Goal: Navigation & Orientation: Find specific page/section

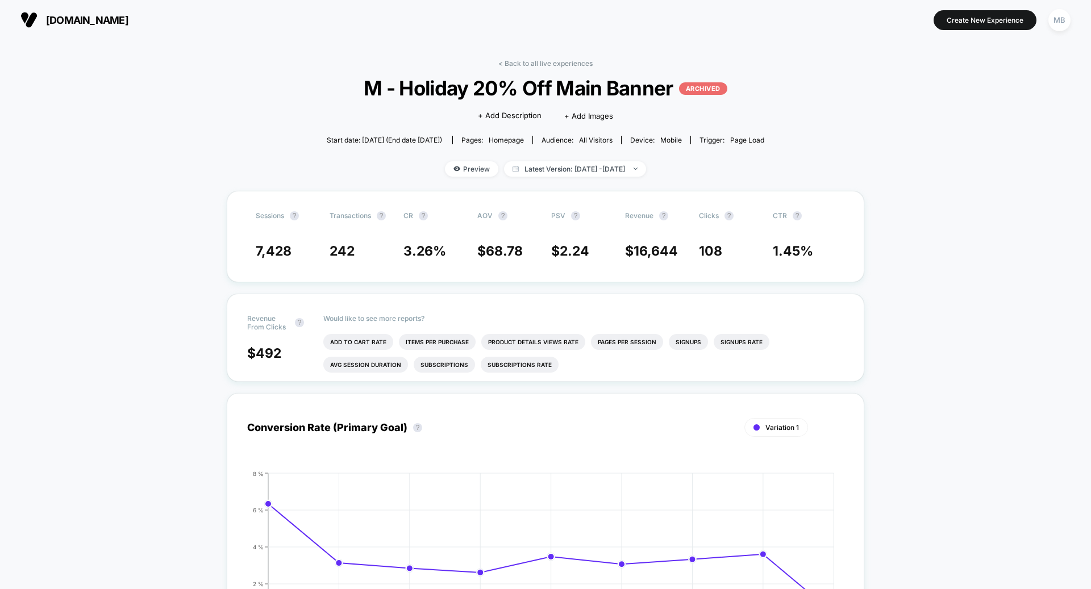
click at [95, 18] on span "[DOMAIN_NAME]" at bounding box center [87, 20] width 82 height 12
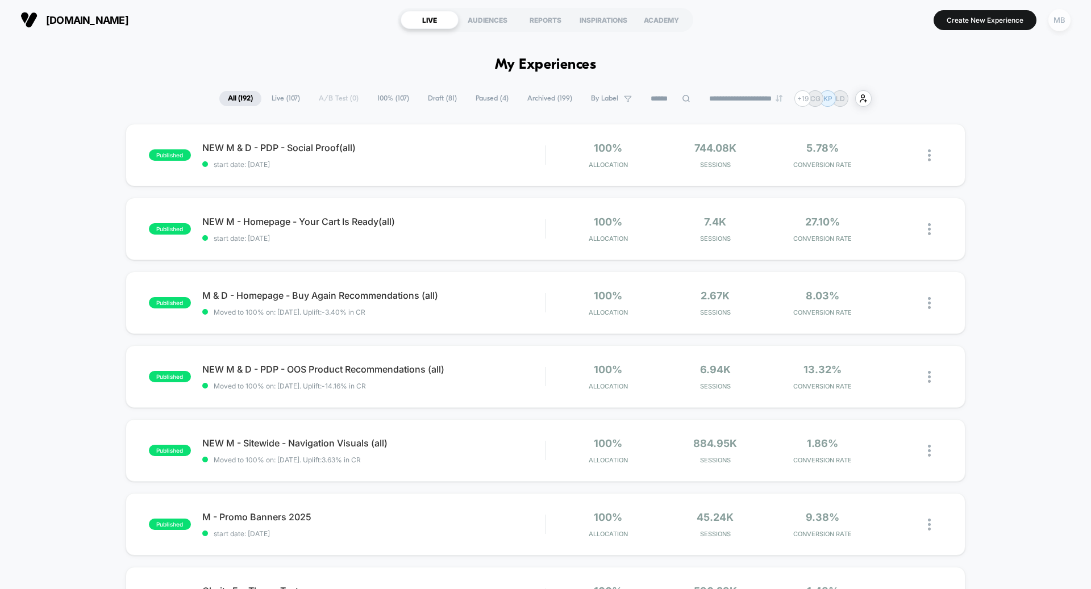
click at [1066, 23] on div "MB" at bounding box center [1059, 20] width 22 height 22
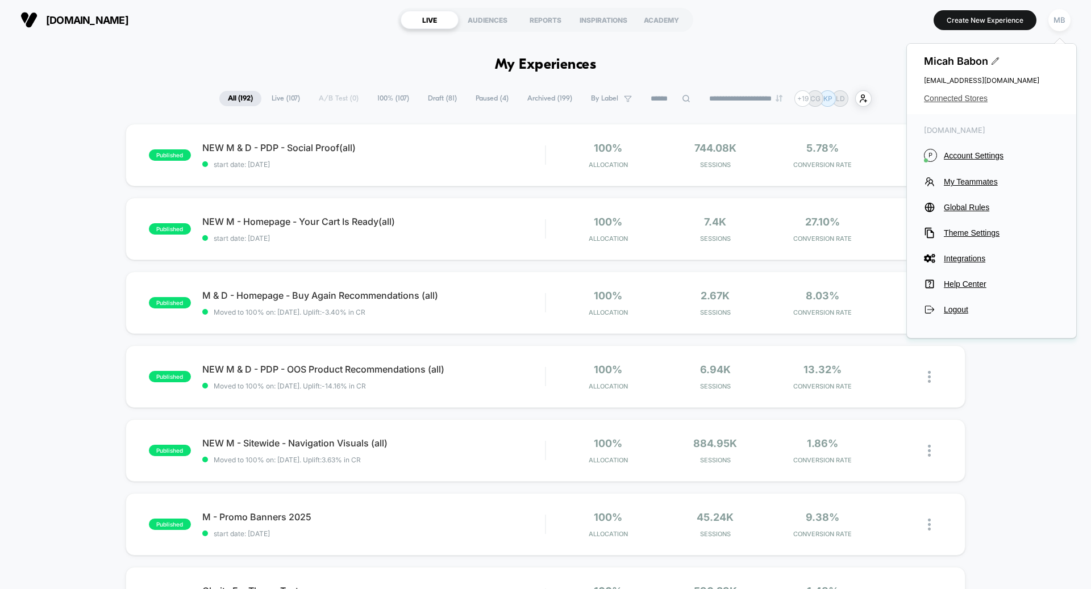
click at [966, 101] on span "Connected Stores" at bounding box center [991, 98] width 135 height 9
